Goal: Task Accomplishment & Management: Manage account settings

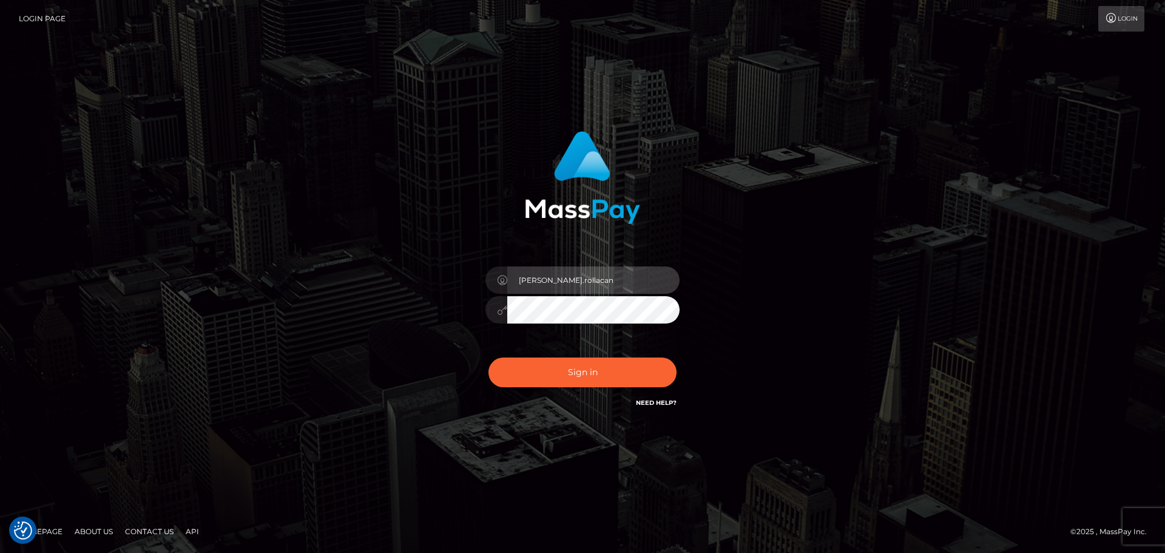
click at [603, 278] on input "[PERSON_NAME].rollacan" at bounding box center [593, 279] width 172 height 27
type input "[PERSON_NAME][DOMAIN_NAME]"
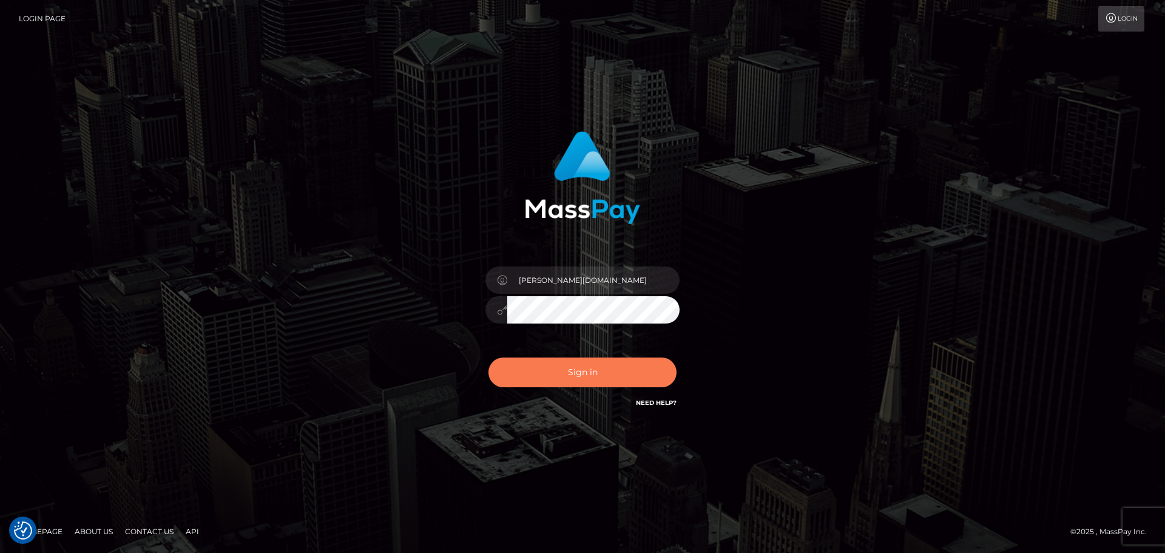
click at [587, 374] on button "Sign in" at bounding box center [582, 372] width 188 height 30
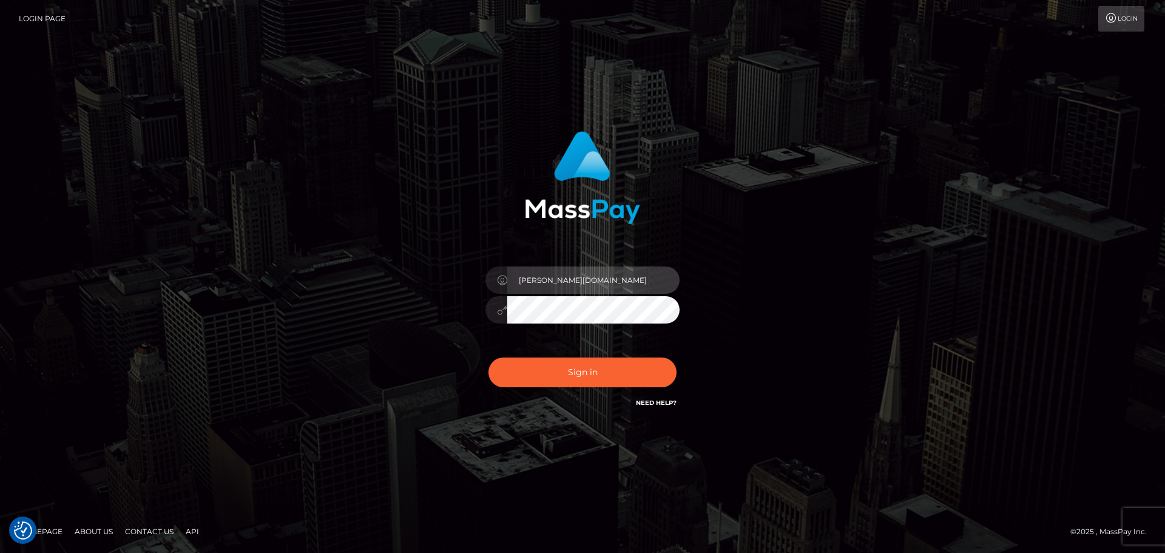
click at [571, 277] on input "[PERSON_NAME][DOMAIN_NAME]" at bounding box center [593, 279] width 172 height 27
click at [1117, 23] on link "Login" at bounding box center [1121, 18] width 46 height 25
click at [594, 288] on input "[PERSON_NAME][DOMAIN_NAME]" at bounding box center [593, 279] width 172 height 27
click at [602, 273] on input "[PERSON_NAME][DOMAIN_NAME]" at bounding box center [593, 279] width 172 height 27
type input "[PERSON_NAME].rollacan"
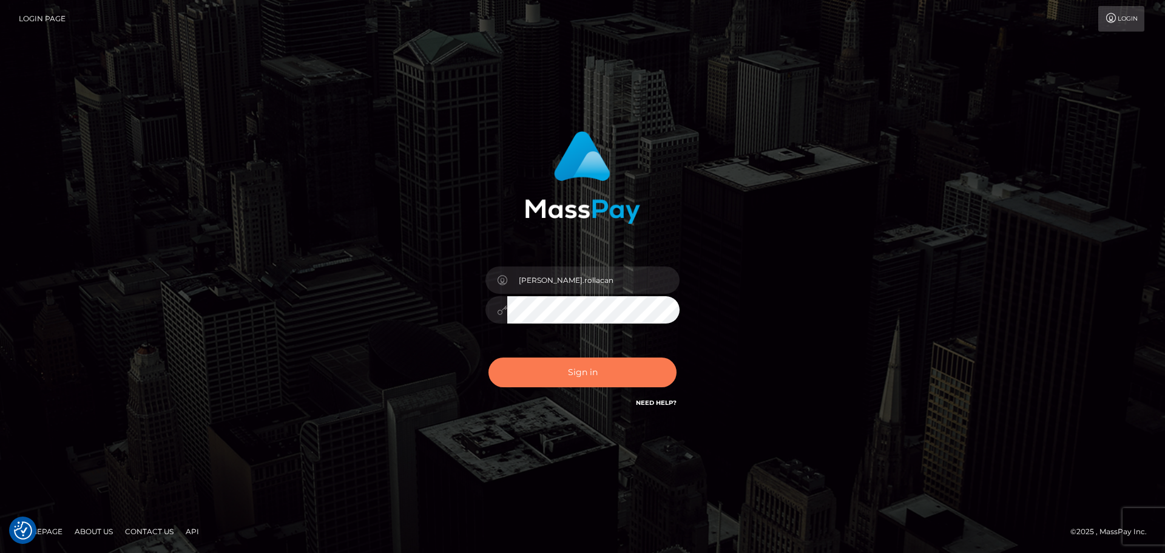
click at [593, 372] on button "Sign in" at bounding box center [582, 372] width 188 height 30
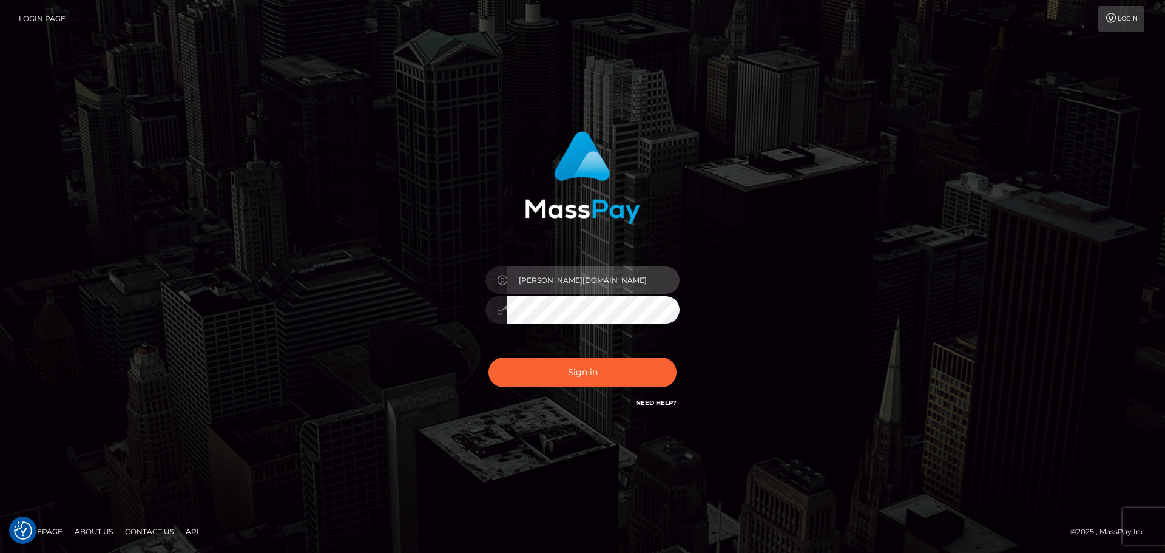
click at [588, 279] on input "[PERSON_NAME][DOMAIN_NAME]" at bounding box center [593, 279] width 172 height 27
type input "[PERSON_NAME].rollacan"
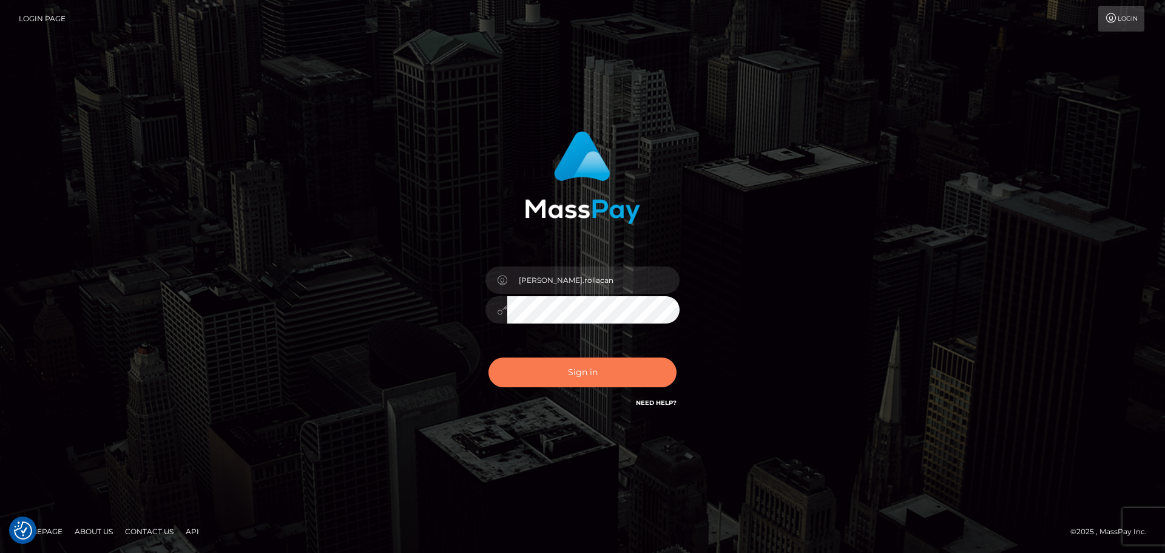
click at [577, 372] on button "Sign in" at bounding box center [582, 372] width 188 height 30
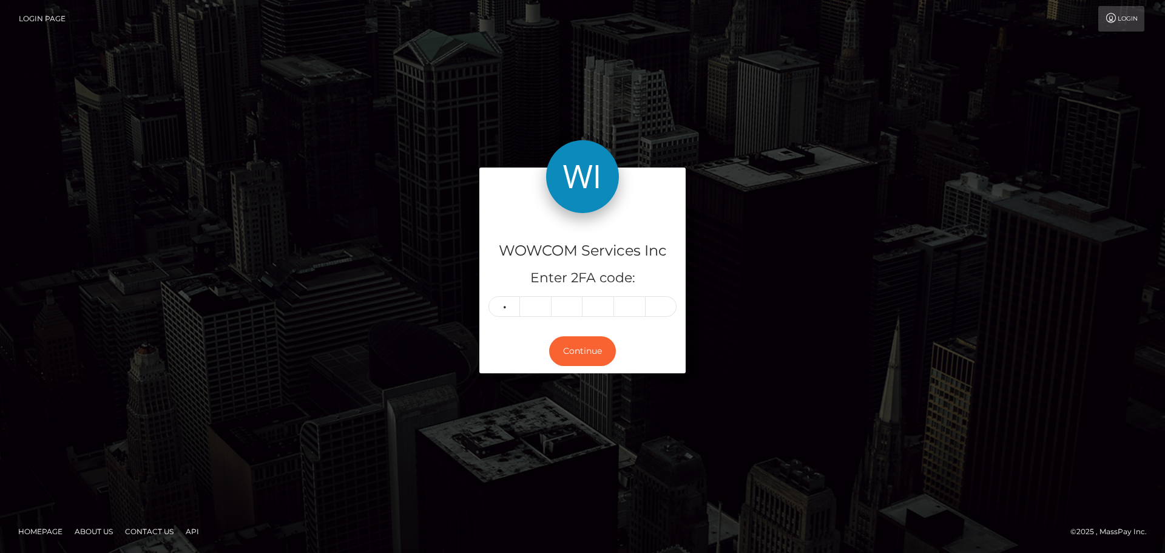
type input "8"
type input "7"
type input "6"
type input "9"
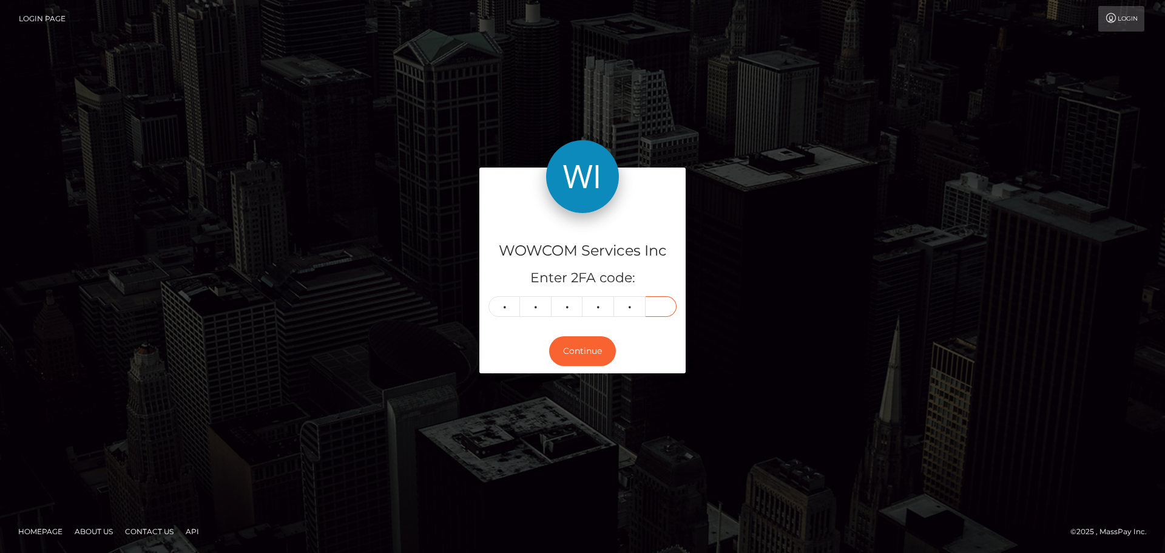
type input "6"
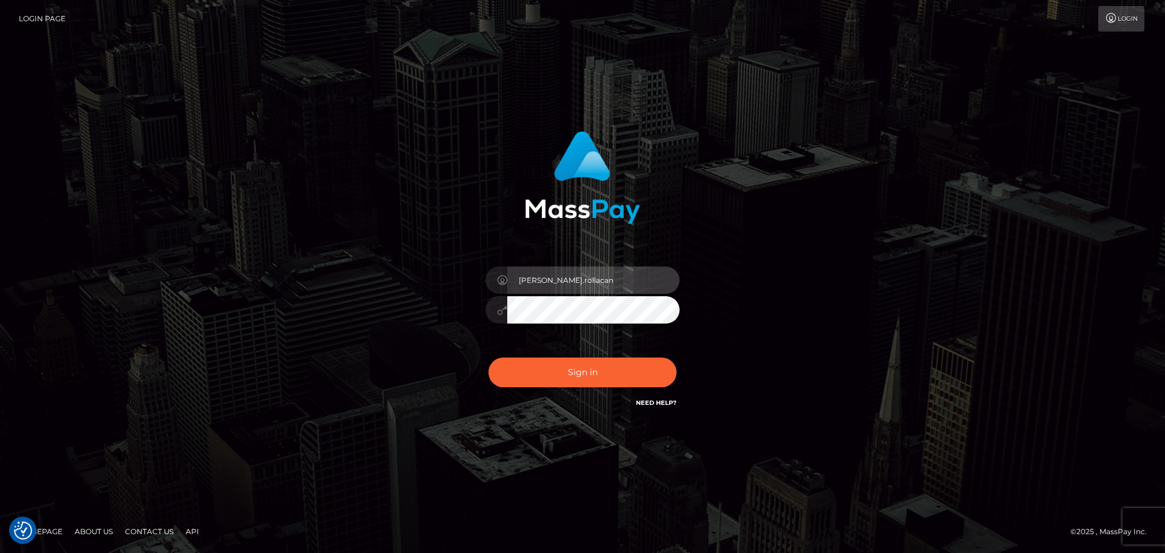
click at [606, 268] on input "ioana.rollacan" at bounding box center [593, 279] width 172 height 27
type input "[PERSON_NAME].rollausa"
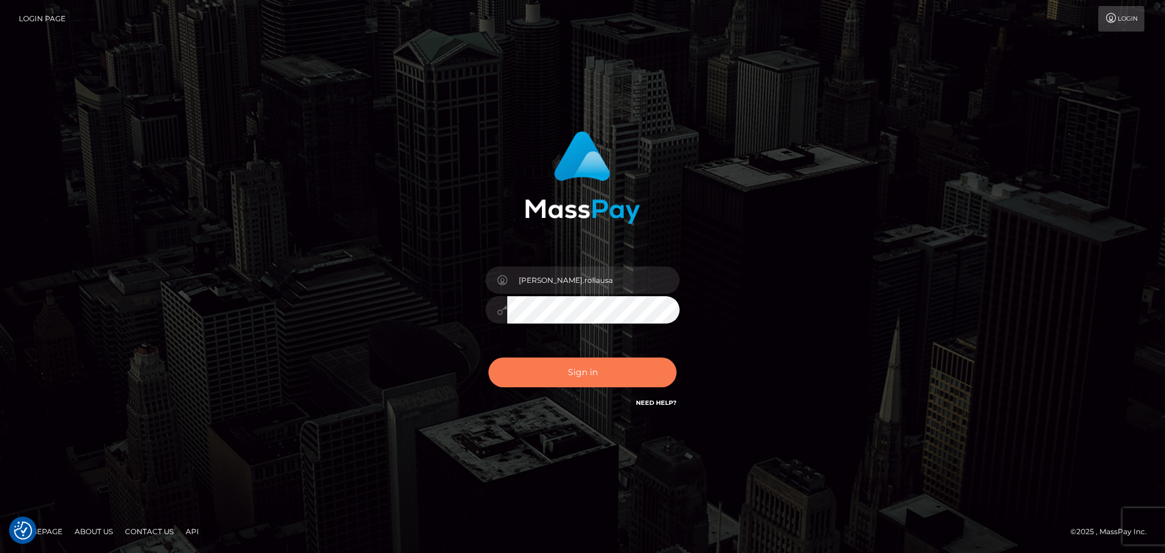
click at [586, 366] on button "Sign in" at bounding box center [582, 372] width 188 height 30
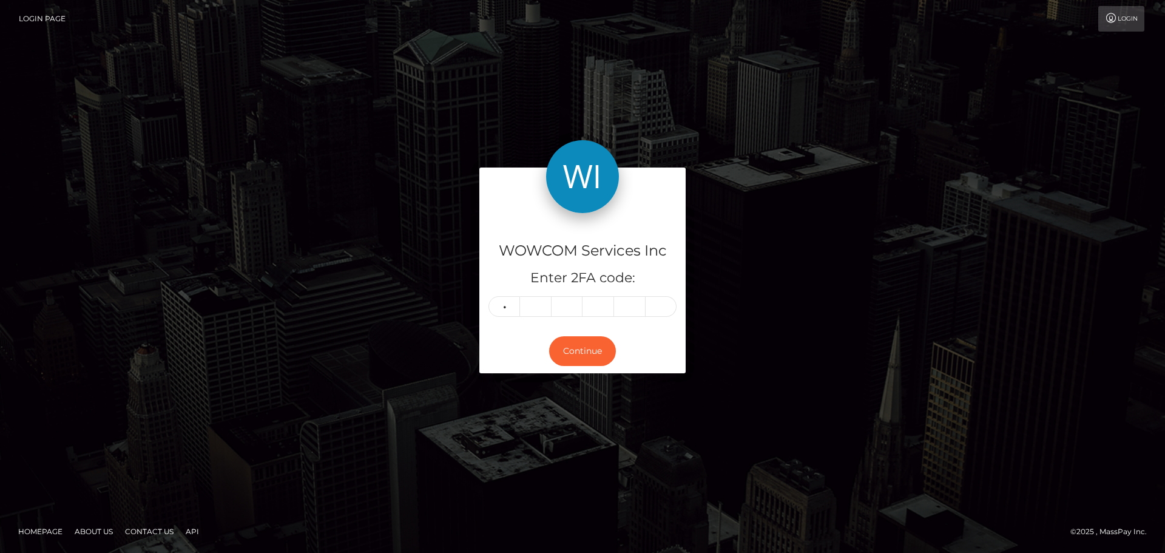
type input "2"
type input "7"
type input "5"
type input "8"
type input "4"
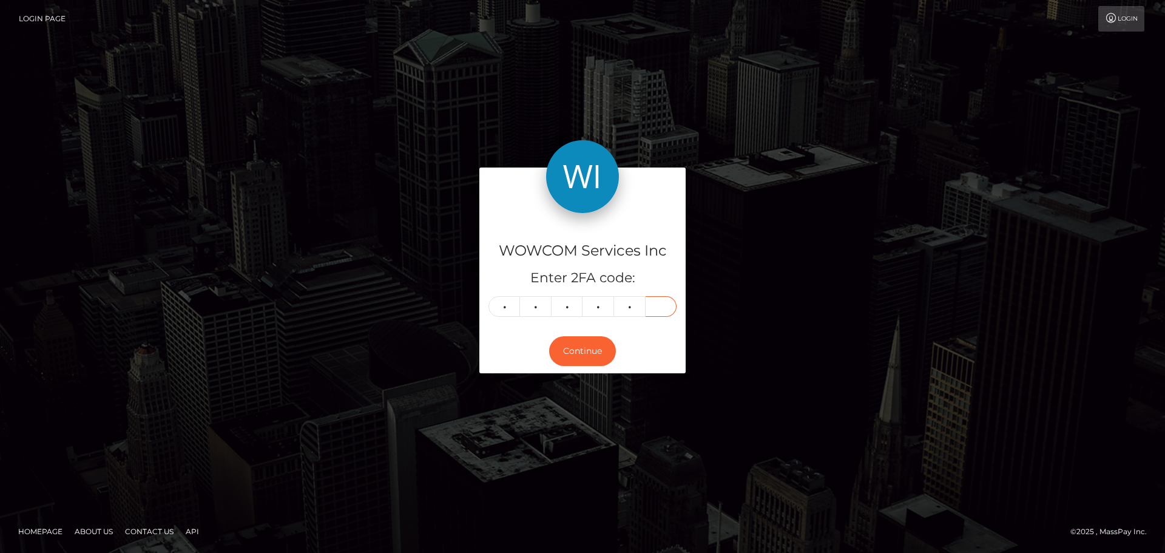
type input "0"
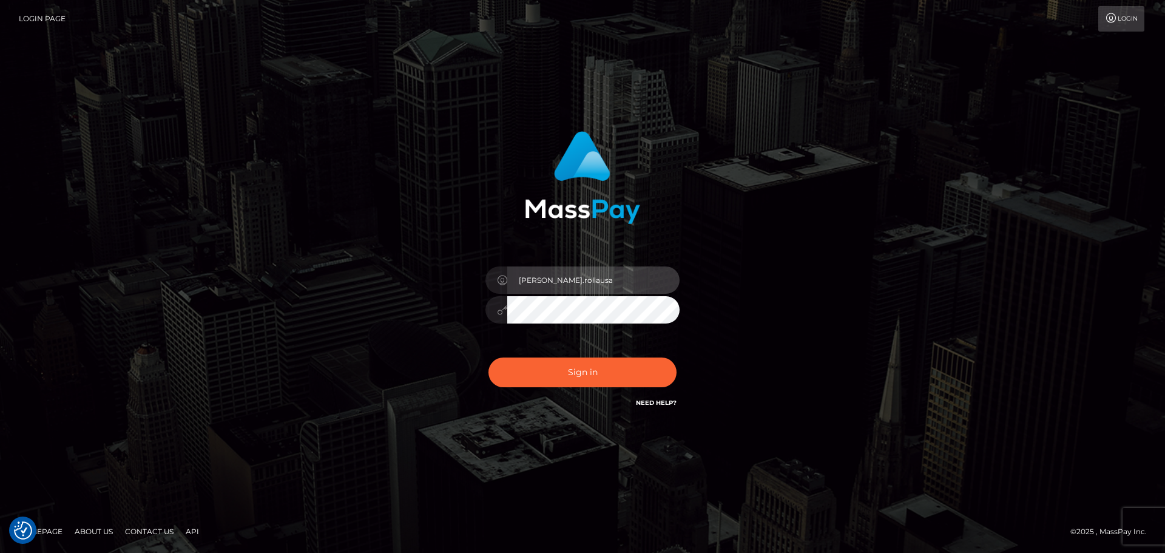
click at [593, 276] on input "ioana.rollausa" at bounding box center [593, 279] width 172 height 27
type input "ioana.wow"
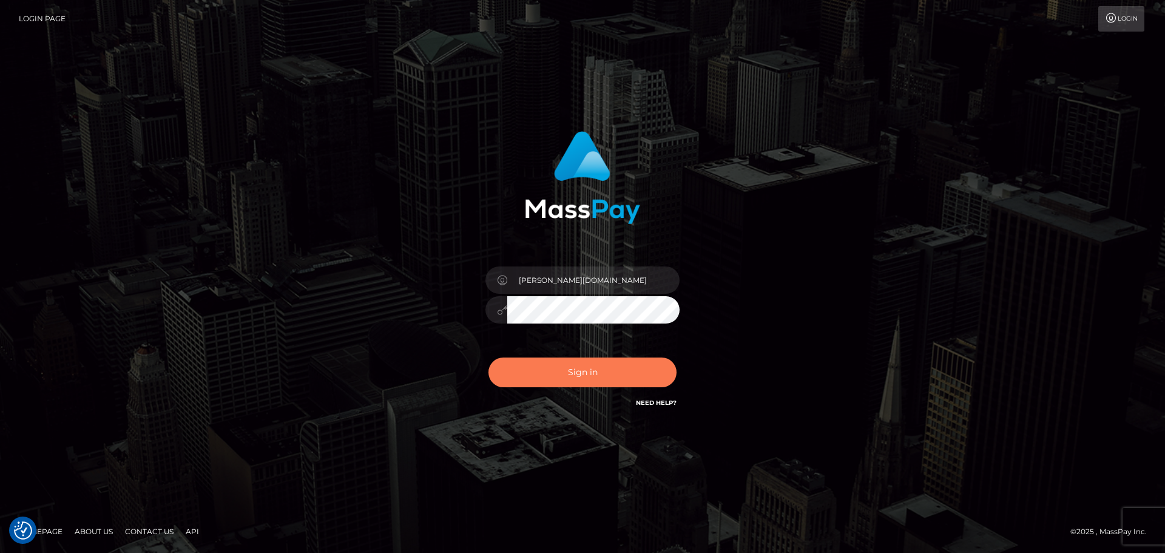
click at [608, 371] on button "Sign in" at bounding box center [582, 372] width 188 height 30
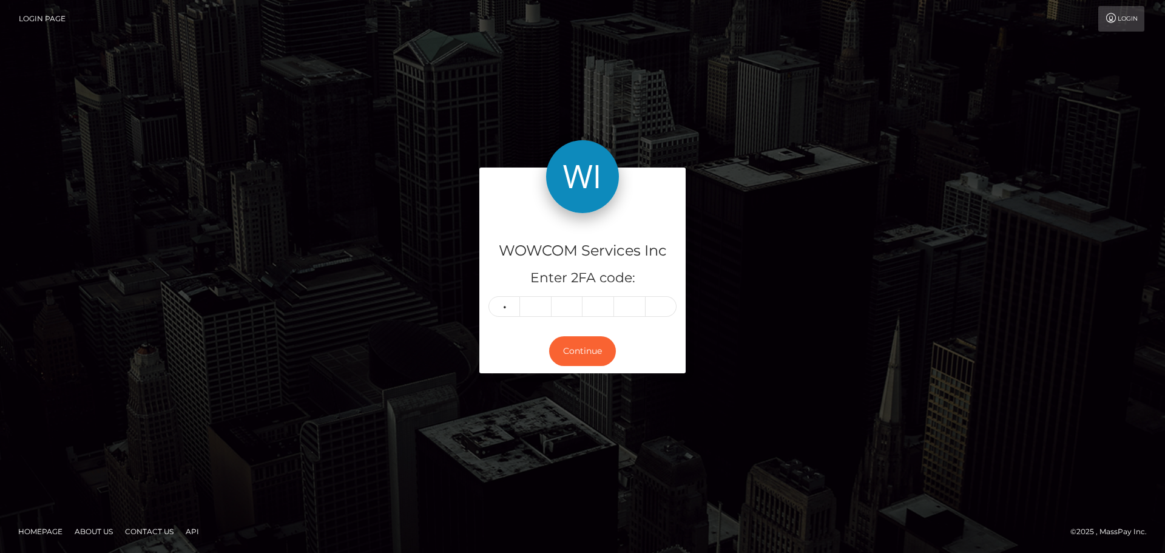
type input "7"
type input "6"
type input "0"
type input "8"
type input "6"
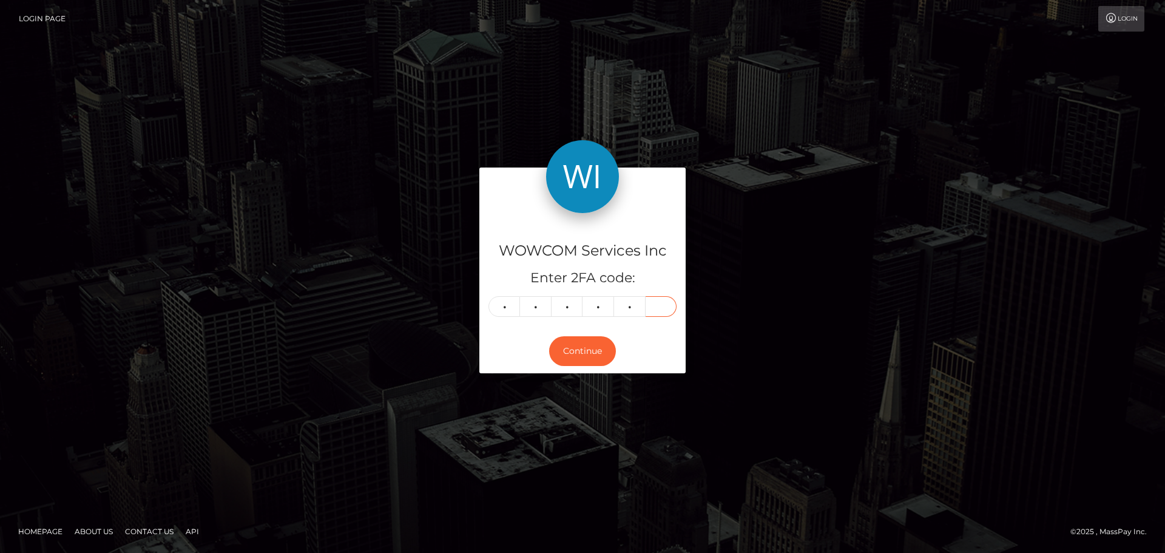
type input "3"
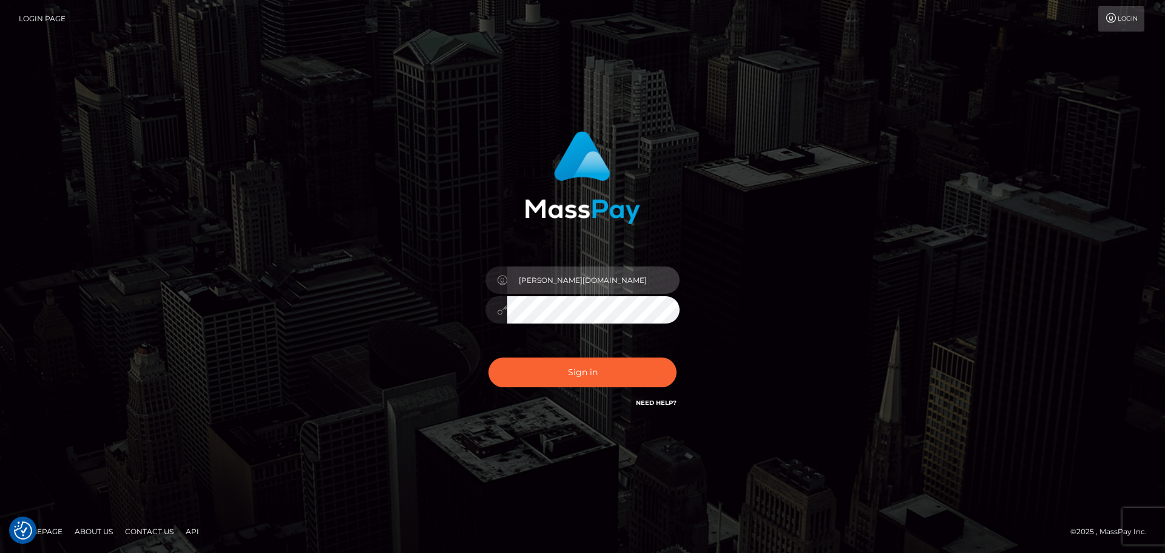
click at [563, 275] on input "ioana.wow" at bounding box center [593, 279] width 172 height 27
type input "ioana.rollacan"
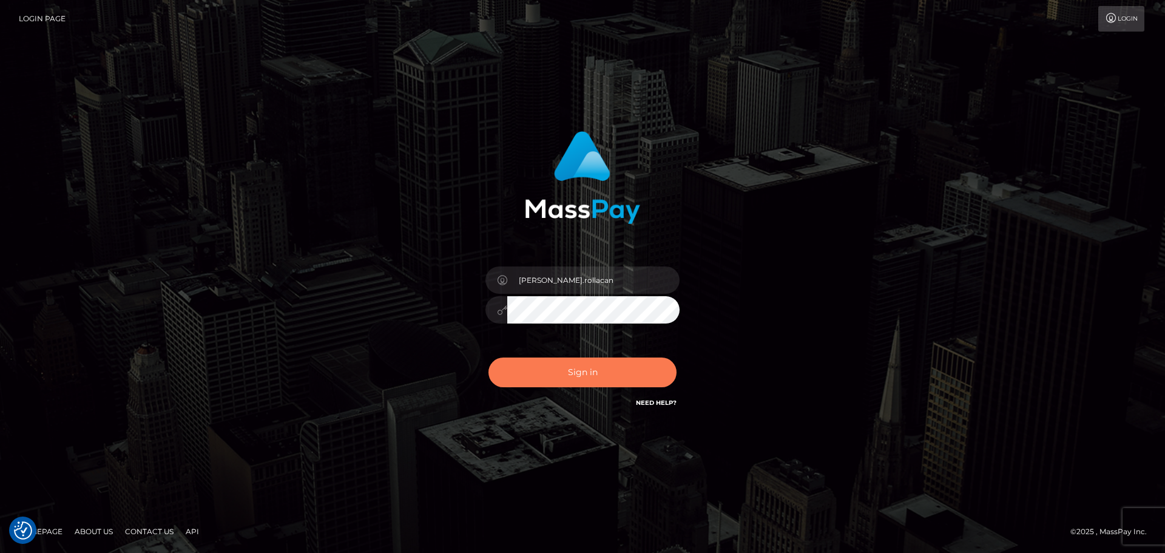
click at [572, 369] on button "Sign in" at bounding box center [582, 372] width 188 height 30
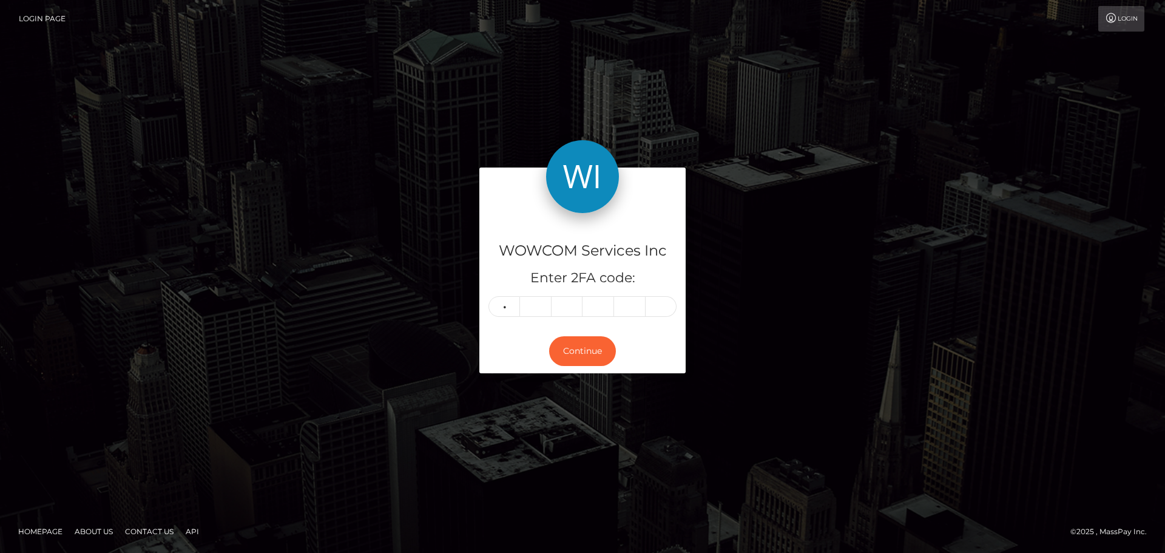
type input "6"
type input "0"
type input "5"
type input "7"
type input "4"
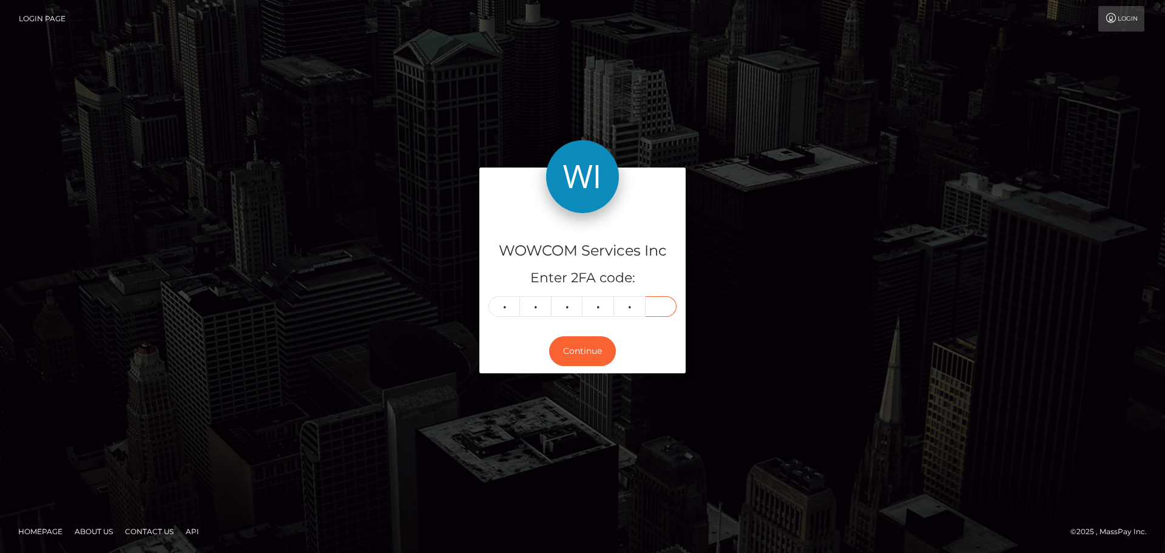
type input "8"
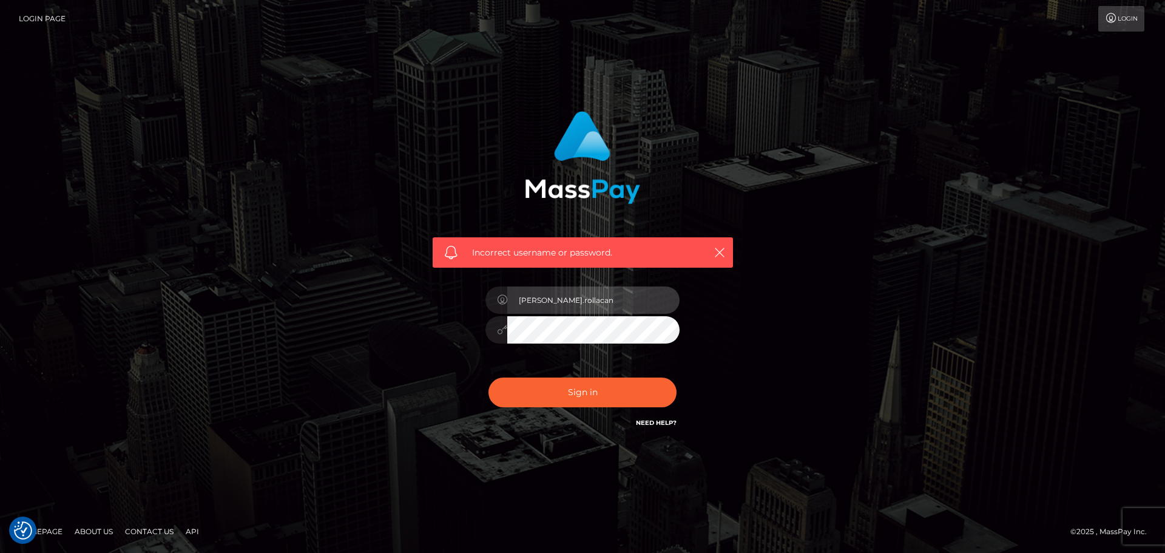
click at [609, 300] on input "ioana.rollacan" at bounding box center [593, 299] width 172 height 27
type input "[PERSON_NAME].wowcan"
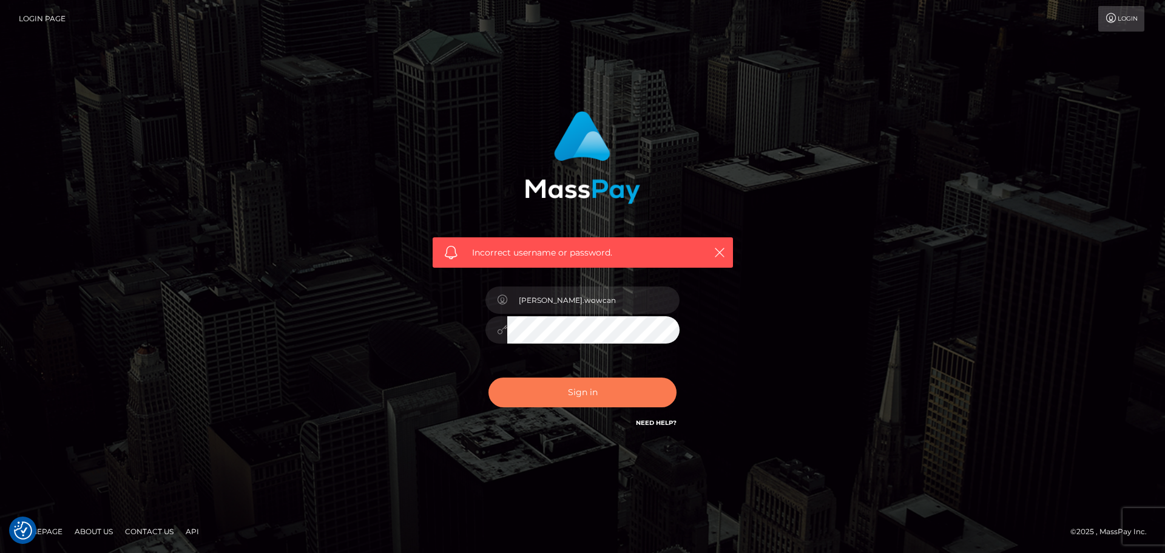
click at [594, 389] on button "Sign in" at bounding box center [582, 392] width 188 height 30
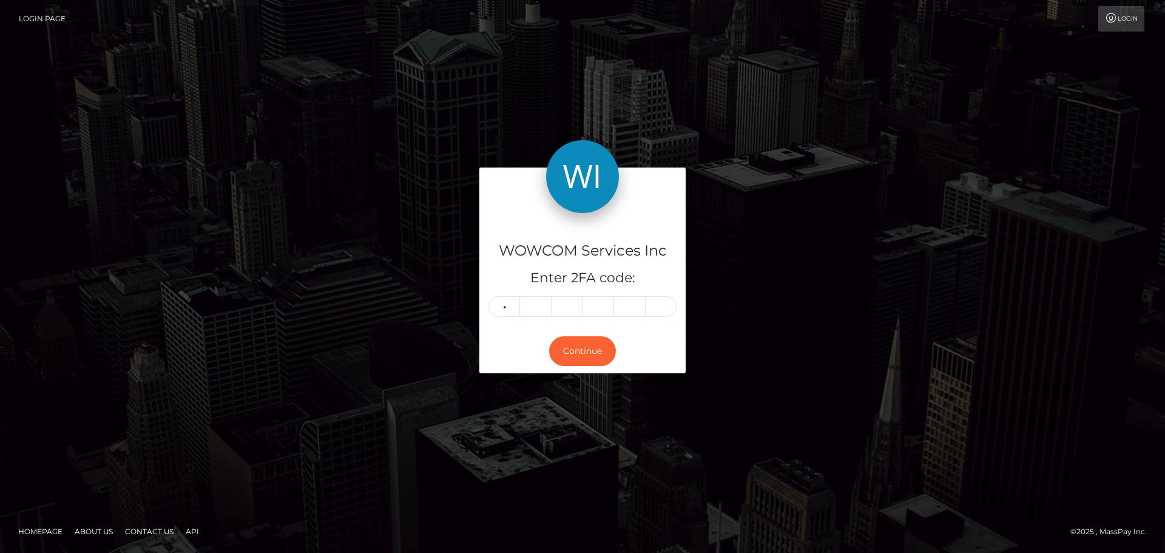
type input "6"
type input "0"
type input "5"
type input "7"
type input "4"
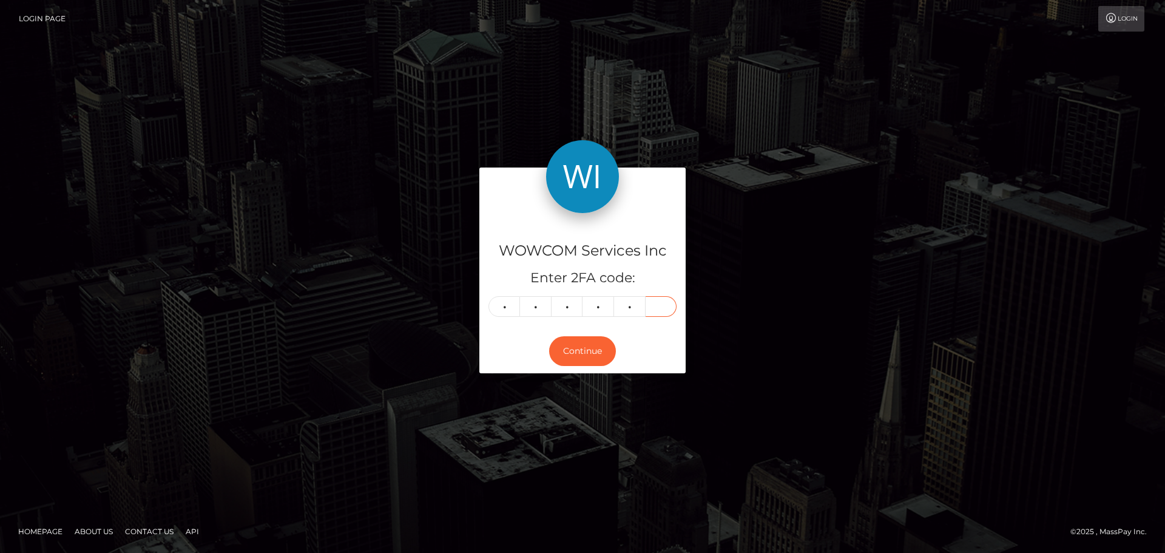
type input "8"
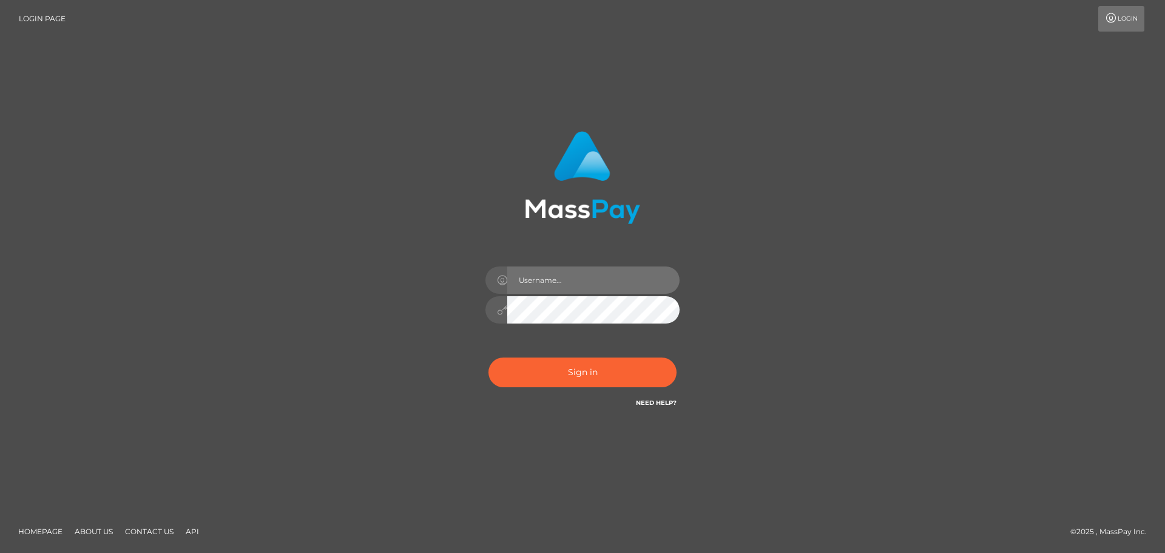
click at [608, 277] on input "text" at bounding box center [593, 279] width 172 height 27
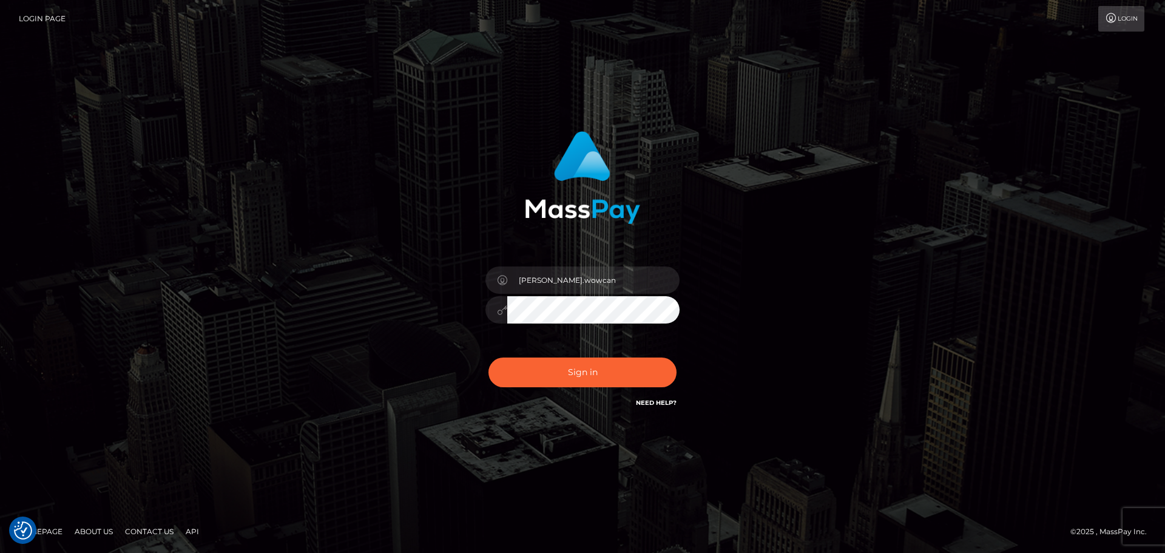
click at [591, 278] on input "ioana.wowcan" at bounding box center [593, 279] width 172 height 27
type input "ioana.wow"
click at [580, 374] on button "Sign in" at bounding box center [582, 372] width 188 height 30
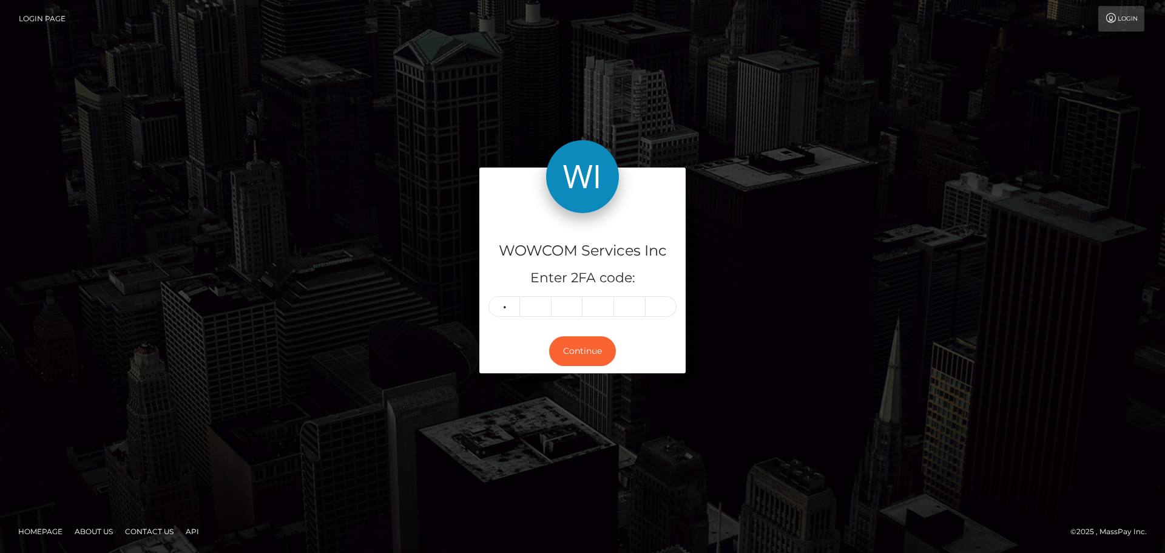
type input "8"
type input "3"
type input "2"
type input "9"
type input "3"
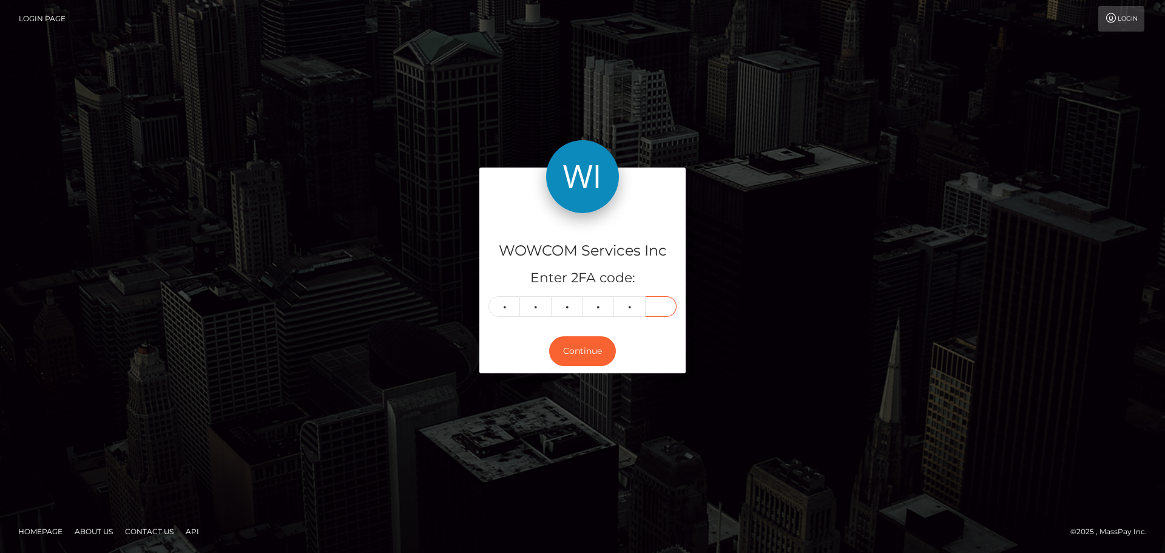
type input "8"
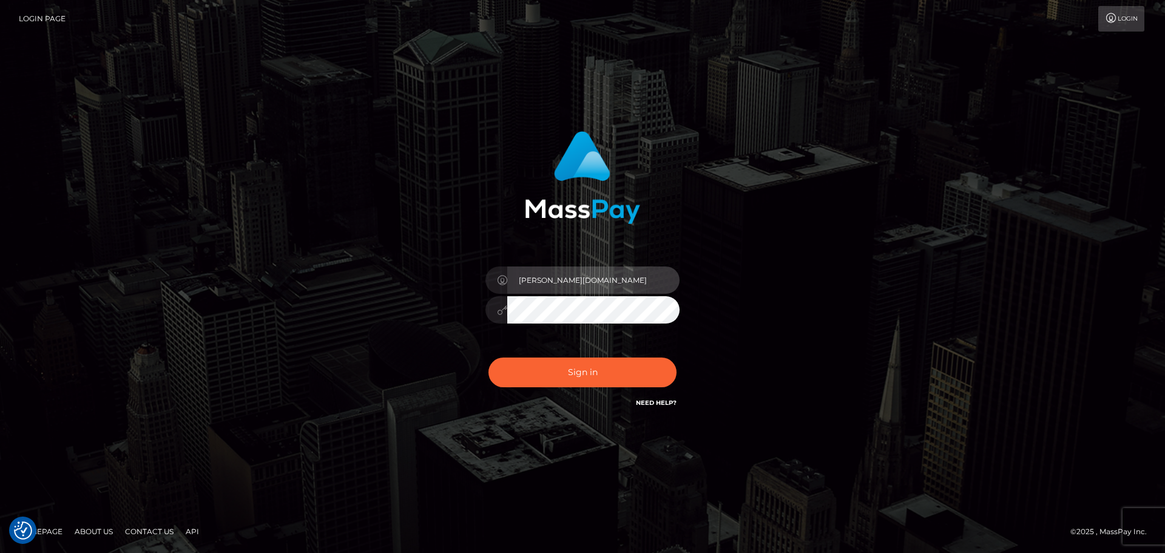
click at [594, 274] on input "ioana.wow" at bounding box center [593, 279] width 172 height 27
type input "[PERSON_NAME].wowcan"
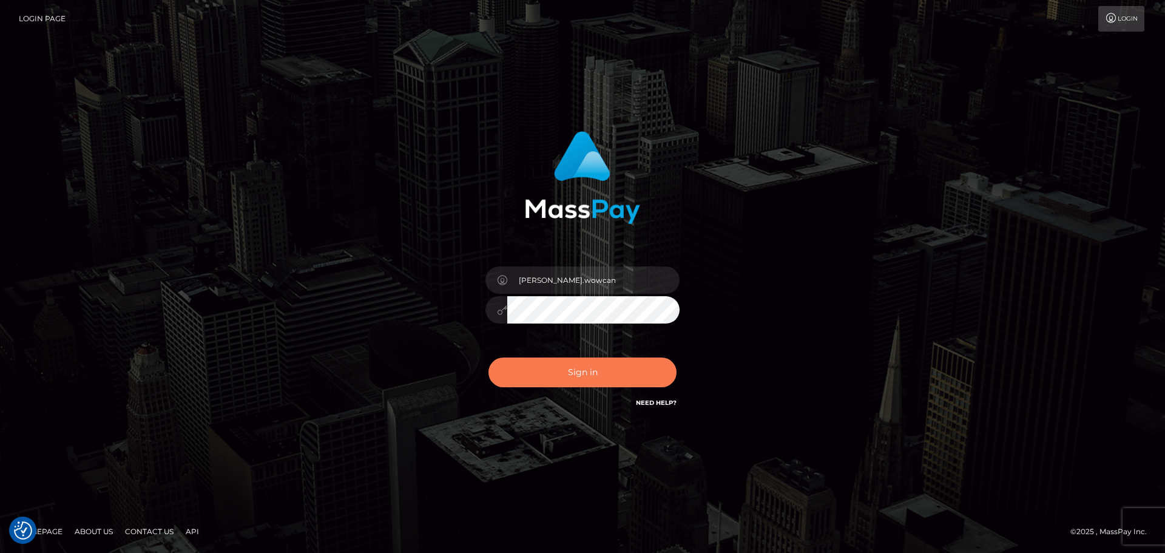
click at [599, 377] on button "Sign in" at bounding box center [582, 372] width 188 height 30
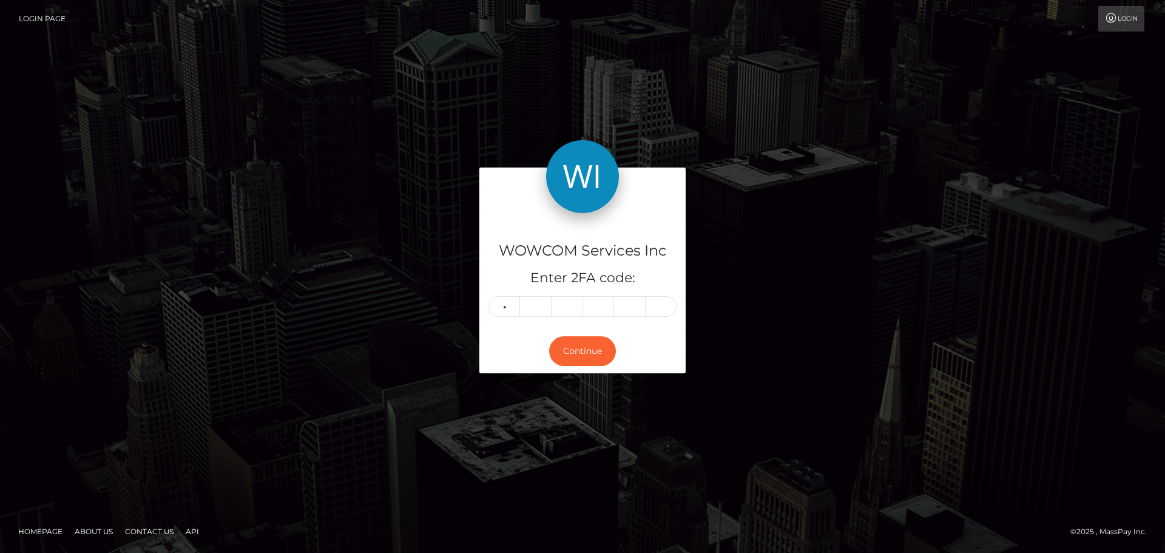
type input "5"
type input "8"
type input "6"
type input "9"
type input "5"
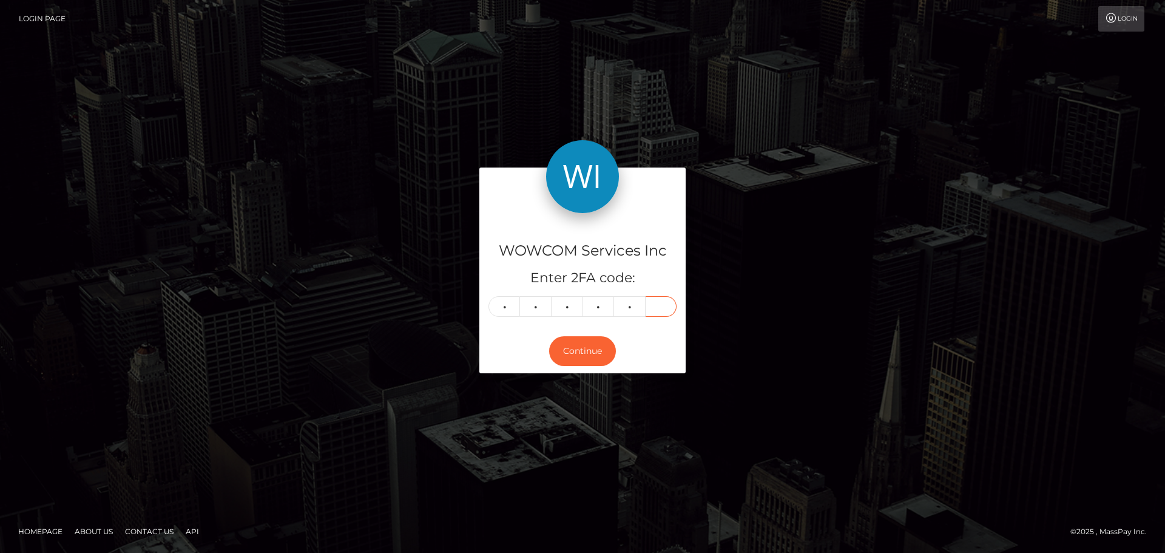
type input "8"
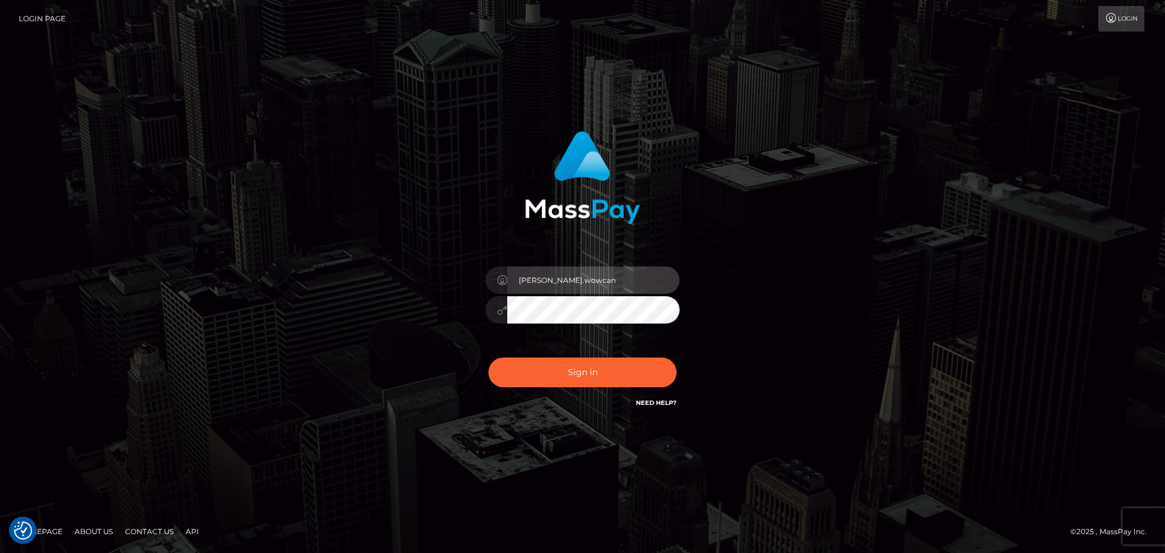
click at [613, 283] on input "ioana.wowcan" at bounding box center [593, 279] width 172 height 27
type input "ioana.rollausa"
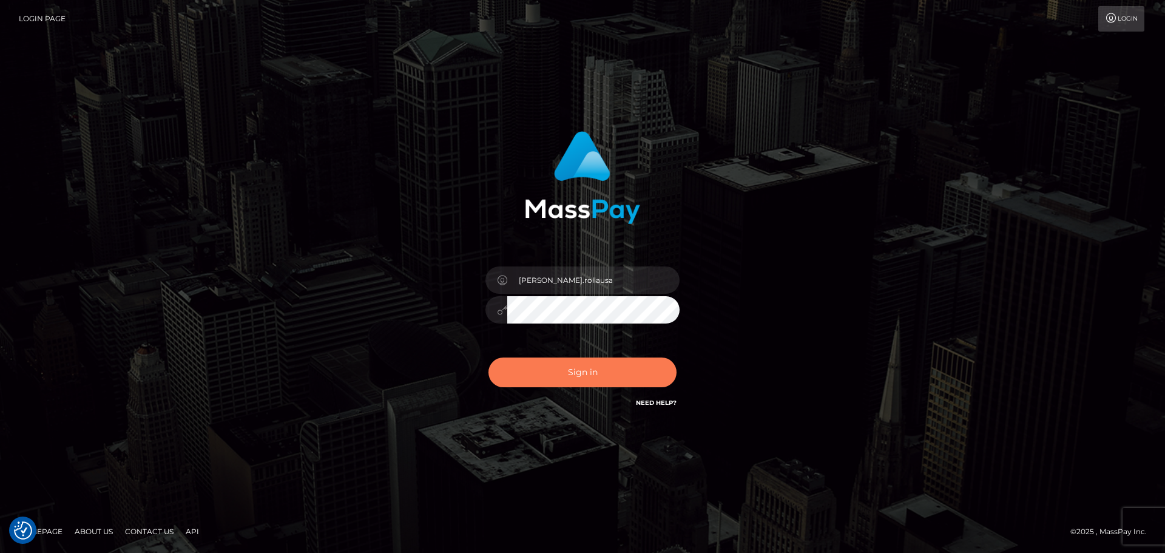
click at [597, 366] on button "Sign in" at bounding box center [582, 372] width 188 height 30
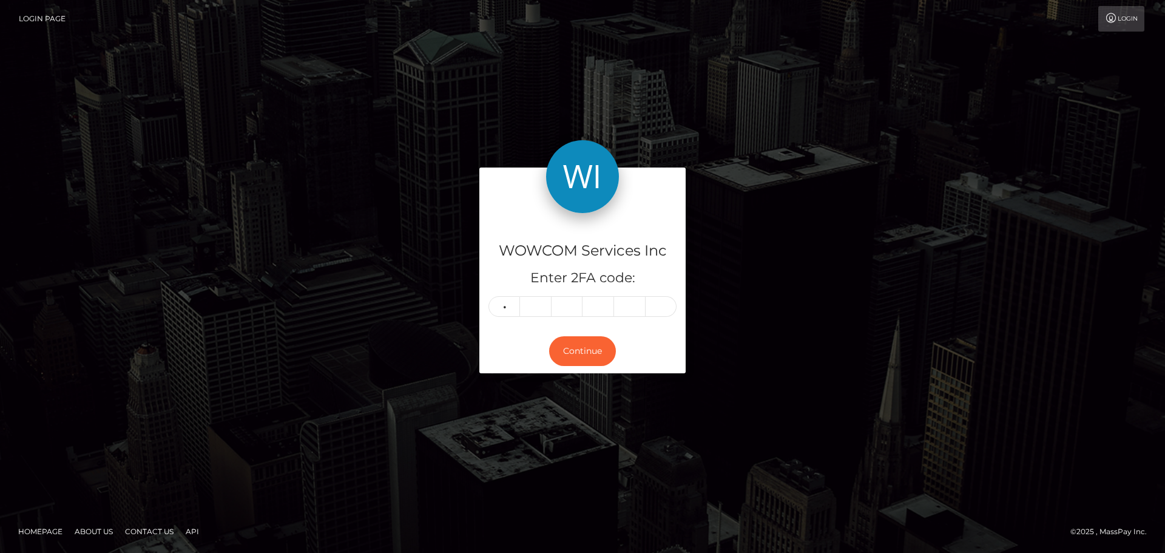
type input "1"
type input "0"
type input "4"
type input "8"
type input "3"
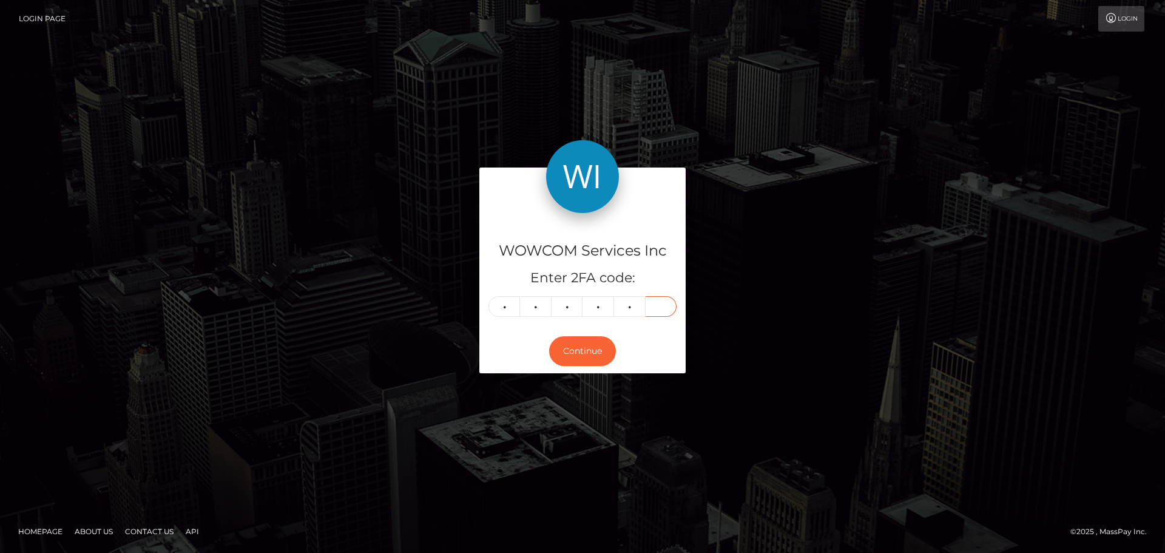
type input "7"
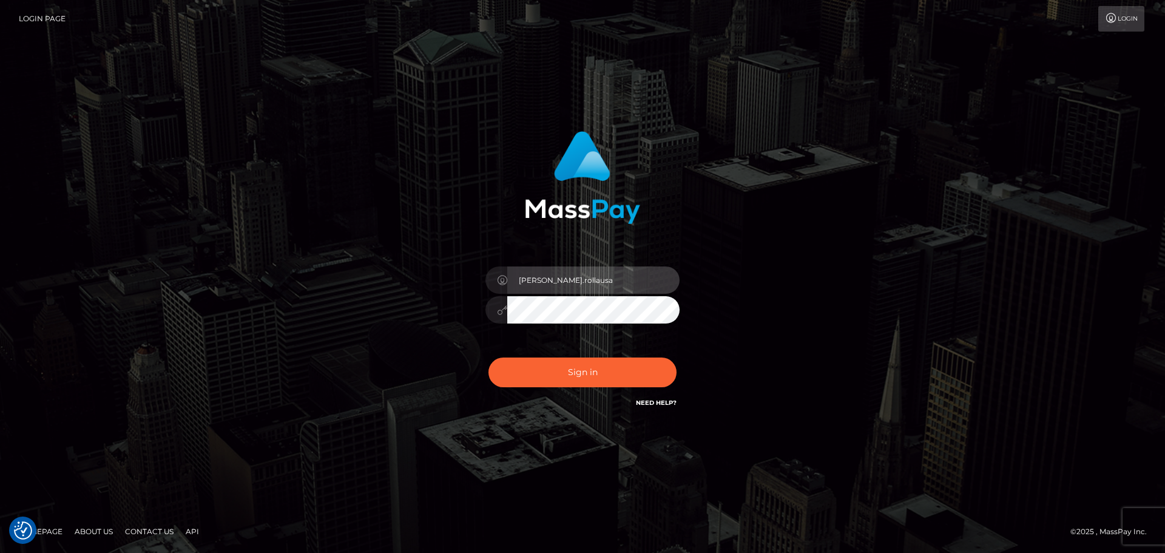
click at [585, 277] on input "ioana.rollausa" at bounding box center [593, 279] width 172 height 27
type input "ioana.rollacan"
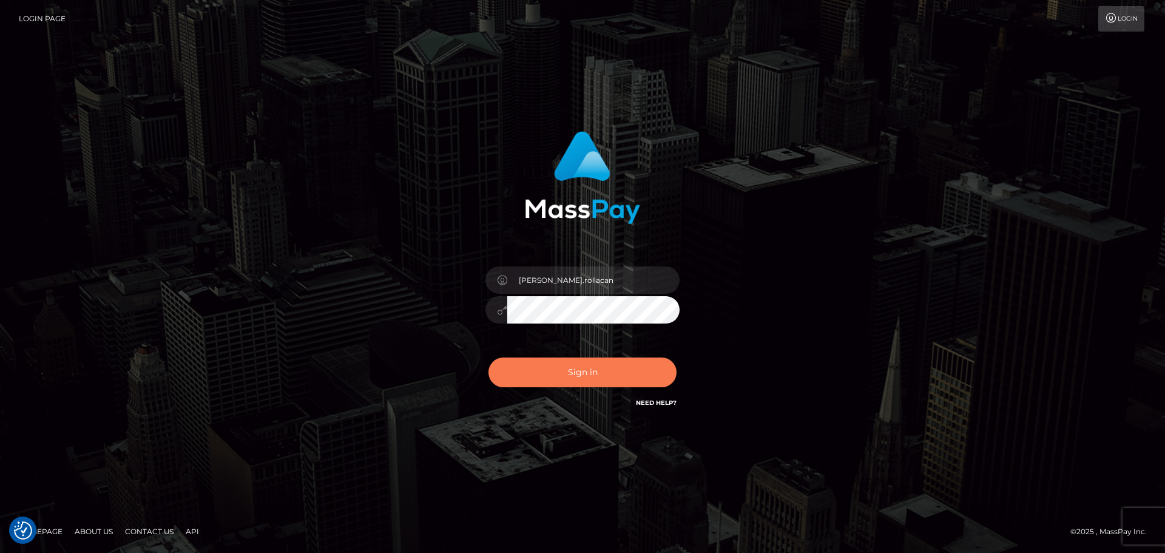
click at [591, 367] on button "Sign in" at bounding box center [582, 372] width 188 height 30
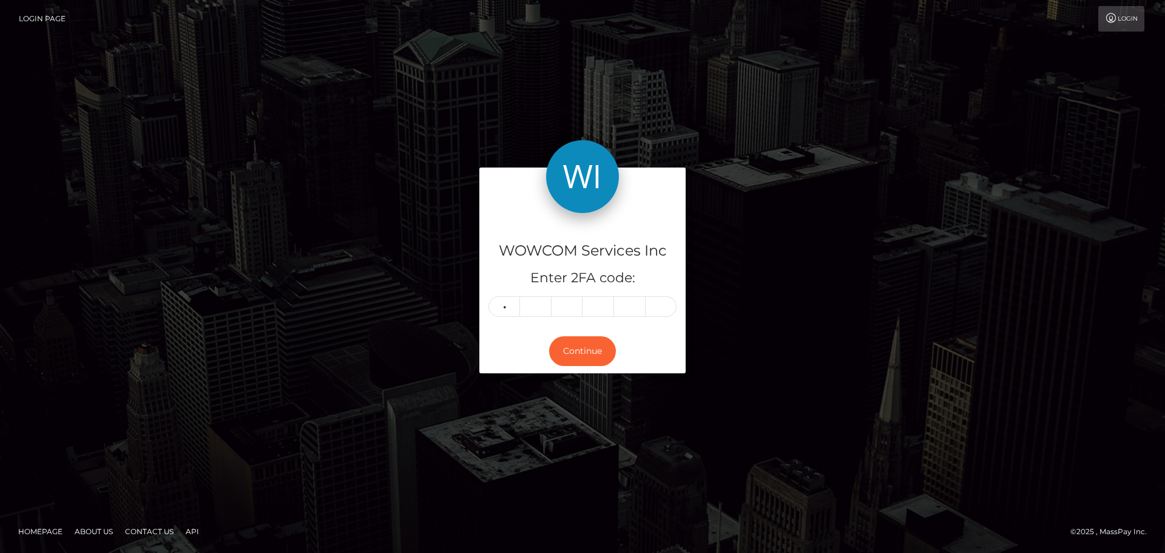
type input "3"
type input "5"
type input "2"
type input "4"
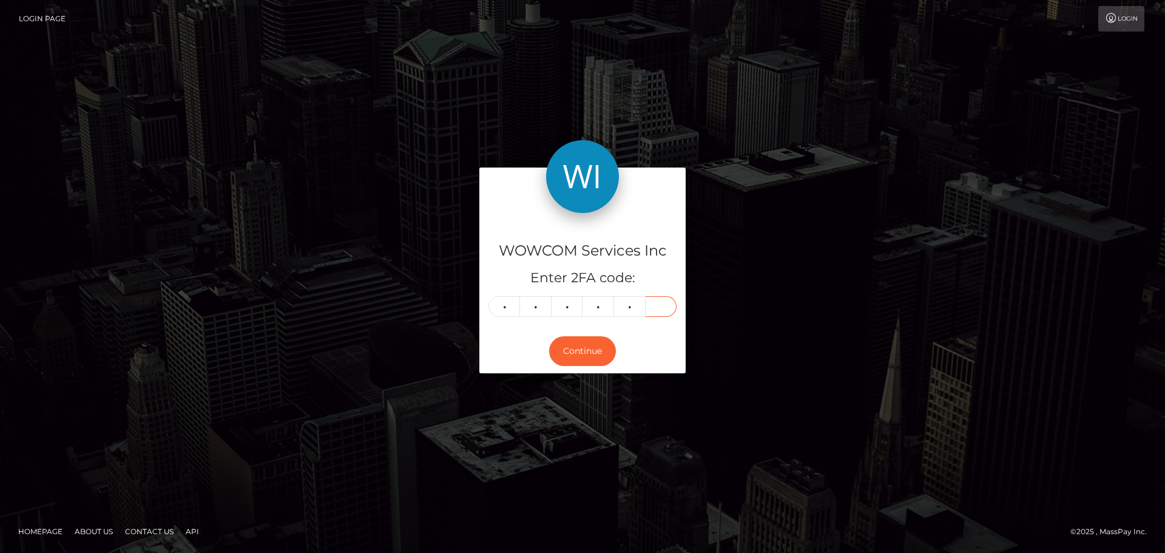
type input "5"
